Goal: Task Accomplishment & Management: Manage account settings

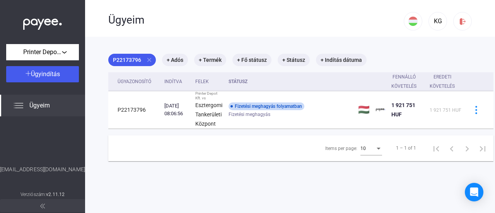
click at [57, 109] on div "Ügyeim" at bounding box center [42, 106] width 85 height 22
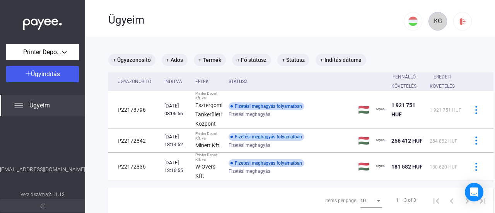
click at [431, 22] on div "KG" at bounding box center [437, 21] width 13 height 9
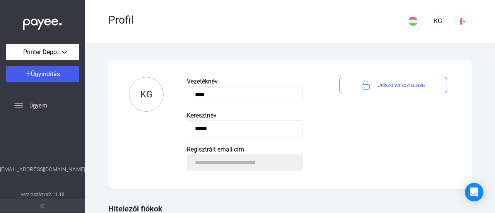
scroll to position [70, 0]
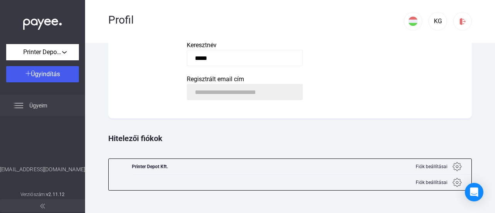
click at [36, 107] on span "Ügyeim" at bounding box center [38, 105] width 18 height 9
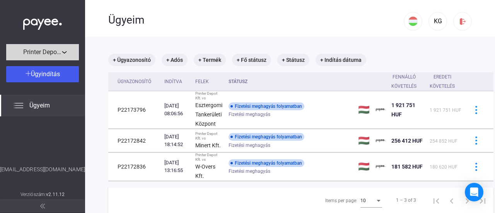
click at [64, 57] on div "Printer Depot Kft." at bounding box center [43, 53] width 68 height 10
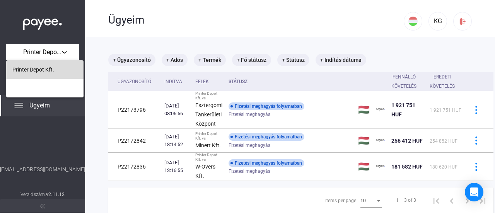
click at [49, 75] on button "Printer Depot Kft." at bounding box center [44, 69] width 77 height 19
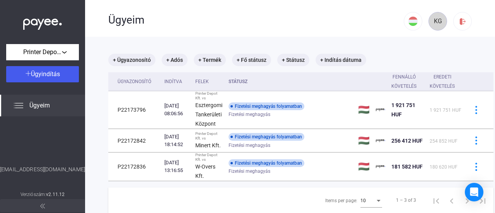
click at [436, 21] on div "KG" at bounding box center [437, 21] width 13 height 9
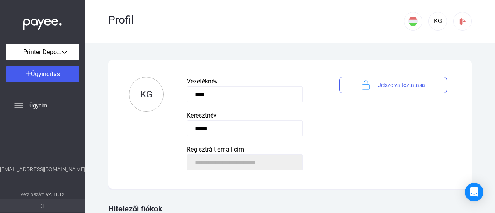
scroll to position [70, 0]
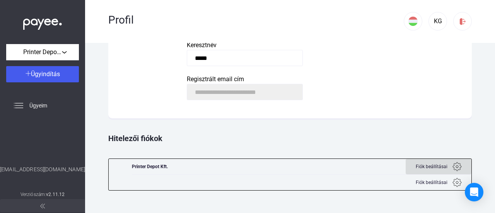
click at [456, 165] on div "Fiók beállításai" at bounding box center [438, 166] width 53 height 9
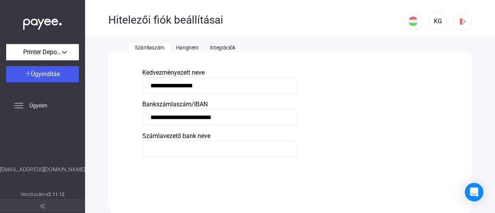
scroll to position [23, 0]
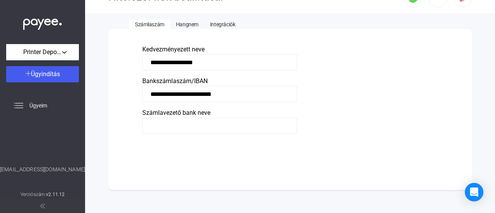
click at [40, 208] on button at bounding box center [42, 205] width 85 height 13
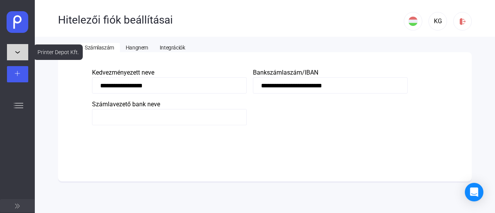
click at [18, 49] on button "Printer Depot Kft." at bounding box center [17, 52] width 21 height 16
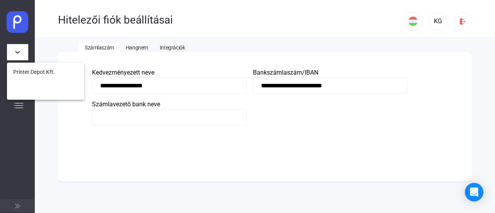
click at [19, 35] on div at bounding box center [247, 106] width 495 height 213
